Goal: Task Accomplishment & Management: Manage account settings

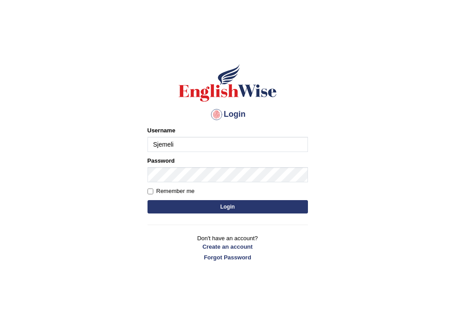
type input "Sjemeli"
click at [150, 192] on input "Remember me" at bounding box center [151, 192] width 6 height 6
checkbox input "true"
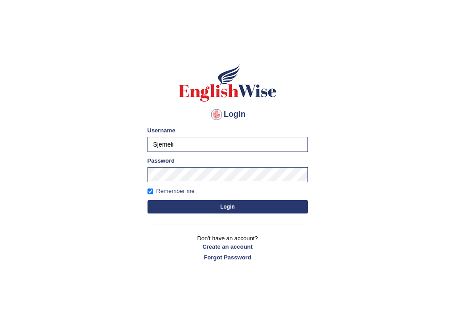
click at [182, 208] on button "Login" at bounding box center [228, 206] width 161 height 13
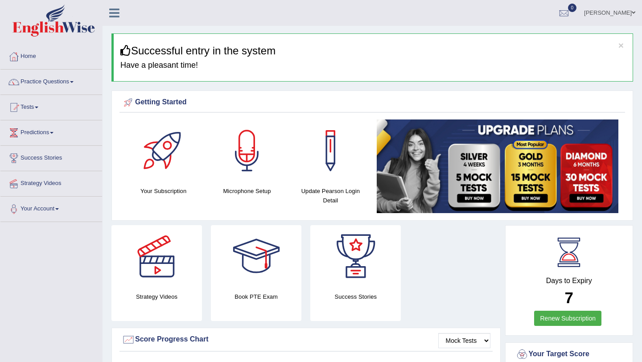
click at [288, 22] on ul "[PERSON_NAME] Toggle navigation Username: Sjemeli Access Type: Online Subscript…" at bounding box center [453, 12] width 378 height 25
